Goal: Information Seeking & Learning: Learn about a topic

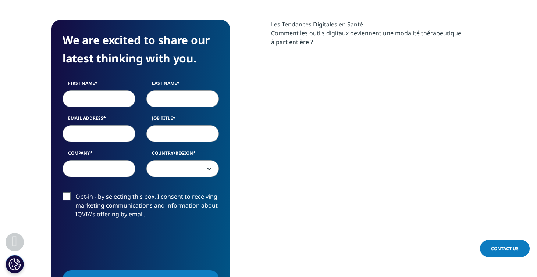
scroll to position [31, 0]
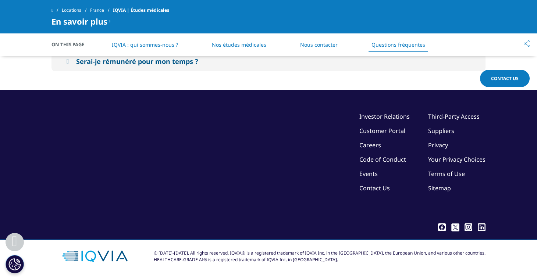
click at [277, 143] on div "©2025 IQVIA Inc, All Rights Reserved. Investor Relations Customer Portal Career…" at bounding box center [268, 166] width 434 height 108
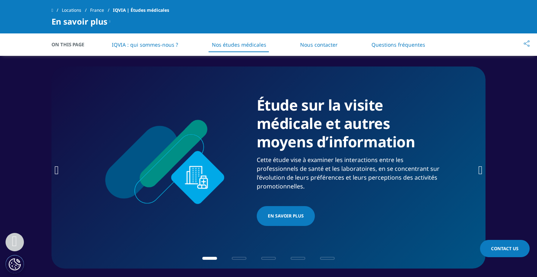
scroll to position [894, 0]
click at [476, 168] on div "Étude sur la visite médicale et autres moyens d’information Cette étude vise à …" at bounding box center [268, 167] width 434 height 202
click at [482, 169] on icon "Next slide" at bounding box center [480, 170] width 4 height 12
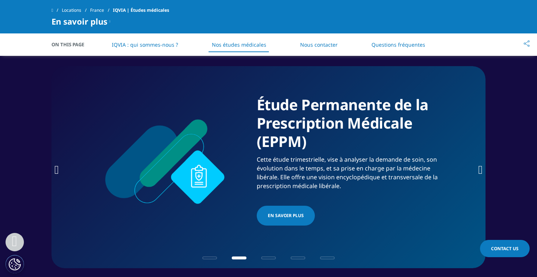
click at [482, 169] on icon "Next slide" at bounding box center [480, 170] width 4 height 12
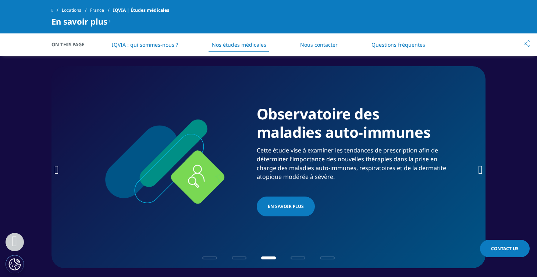
click at [482, 169] on icon "Next slide" at bounding box center [480, 170] width 4 height 12
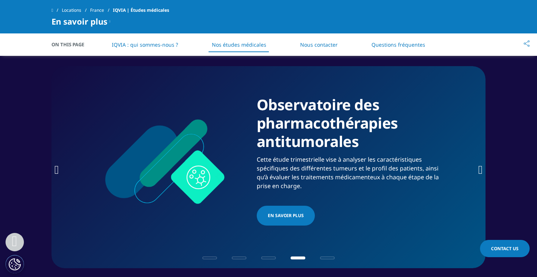
click at [482, 169] on icon "Next slide" at bounding box center [480, 170] width 4 height 12
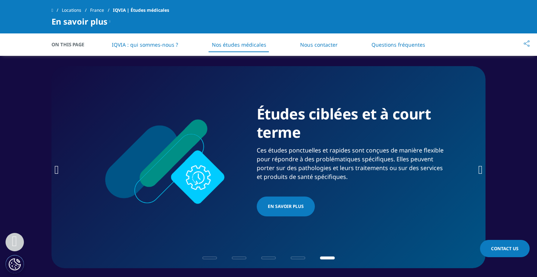
click at [239, 47] on link "Nos études médicales" at bounding box center [239, 44] width 54 height 7
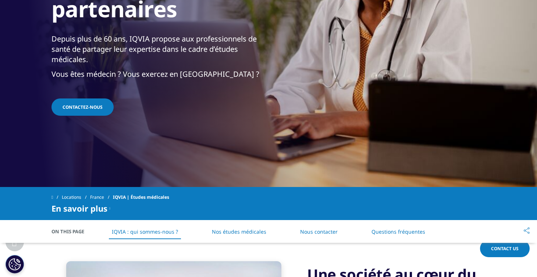
scroll to position [144, 0]
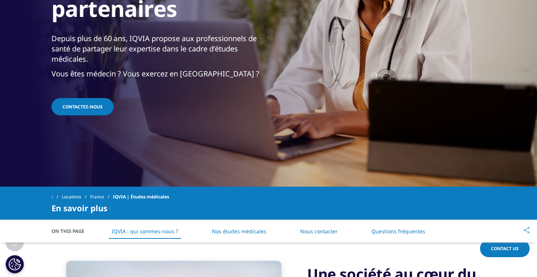
click at [107, 194] on link "France" at bounding box center [101, 196] width 23 height 13
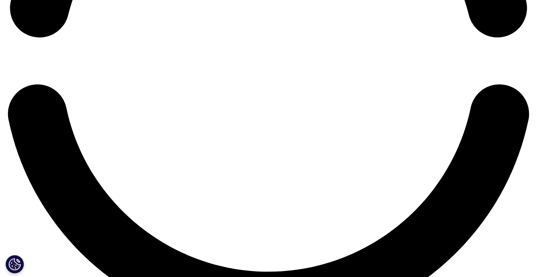
scroll to position [1309, 0]
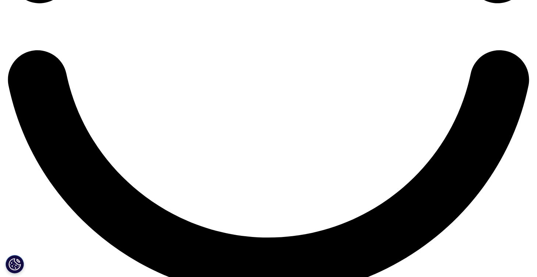
drag, startPoint x: 339, startPoint y: 148, endPoint x: 262, endPoint y: 237, distance: 117.9
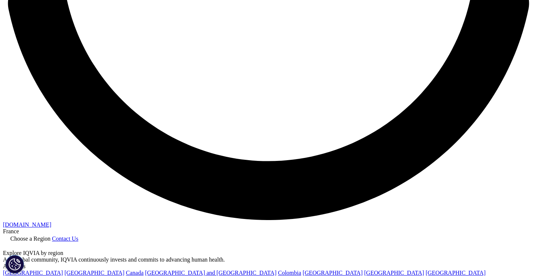
scroll to position [1405, 0]
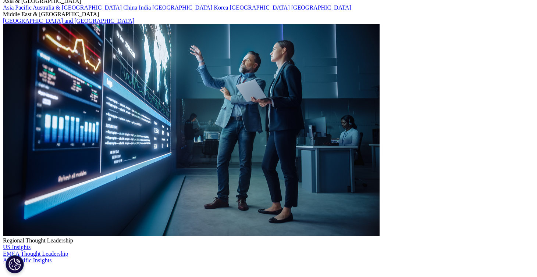
scroll to position [65, 0]
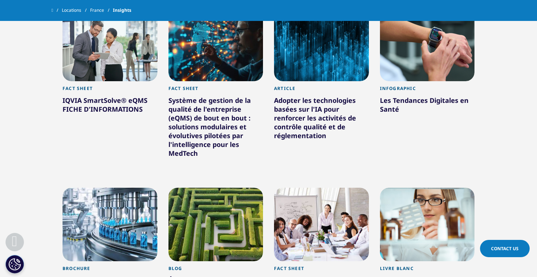
scroll to position [545, 0]
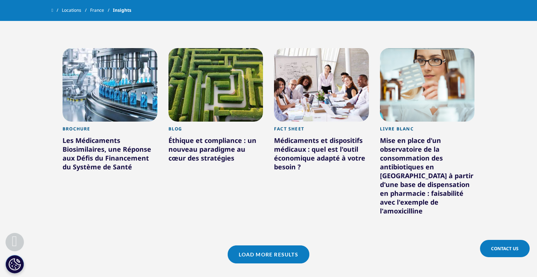
click at [265, 246] on link "Load More Results" at bounding box center [268, 255] width 81 height 18
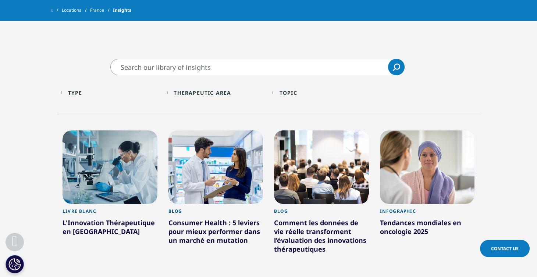
scroll to position [0, 0]
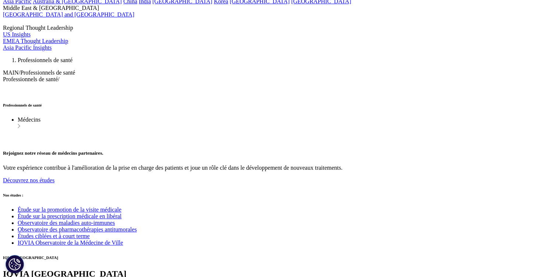
scroll to position [1912, 0]
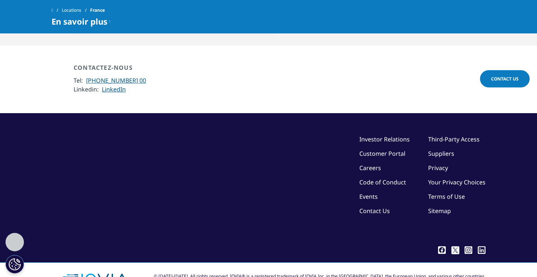
click at [148, 196] on div "©2025 IQVIA Inc, All Rights Reserved. Investor Relations Customer Portal Career…" at bounding box center [268, 189] width 434 height 108
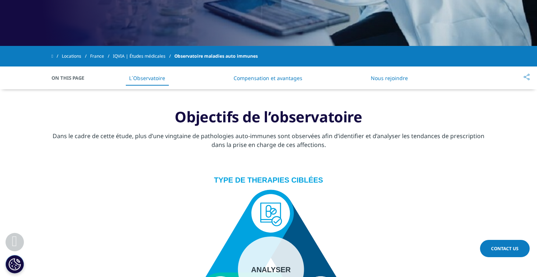
scroll to position [286, 0]
